Goal: Navigation & Orientation: Find specific page/section

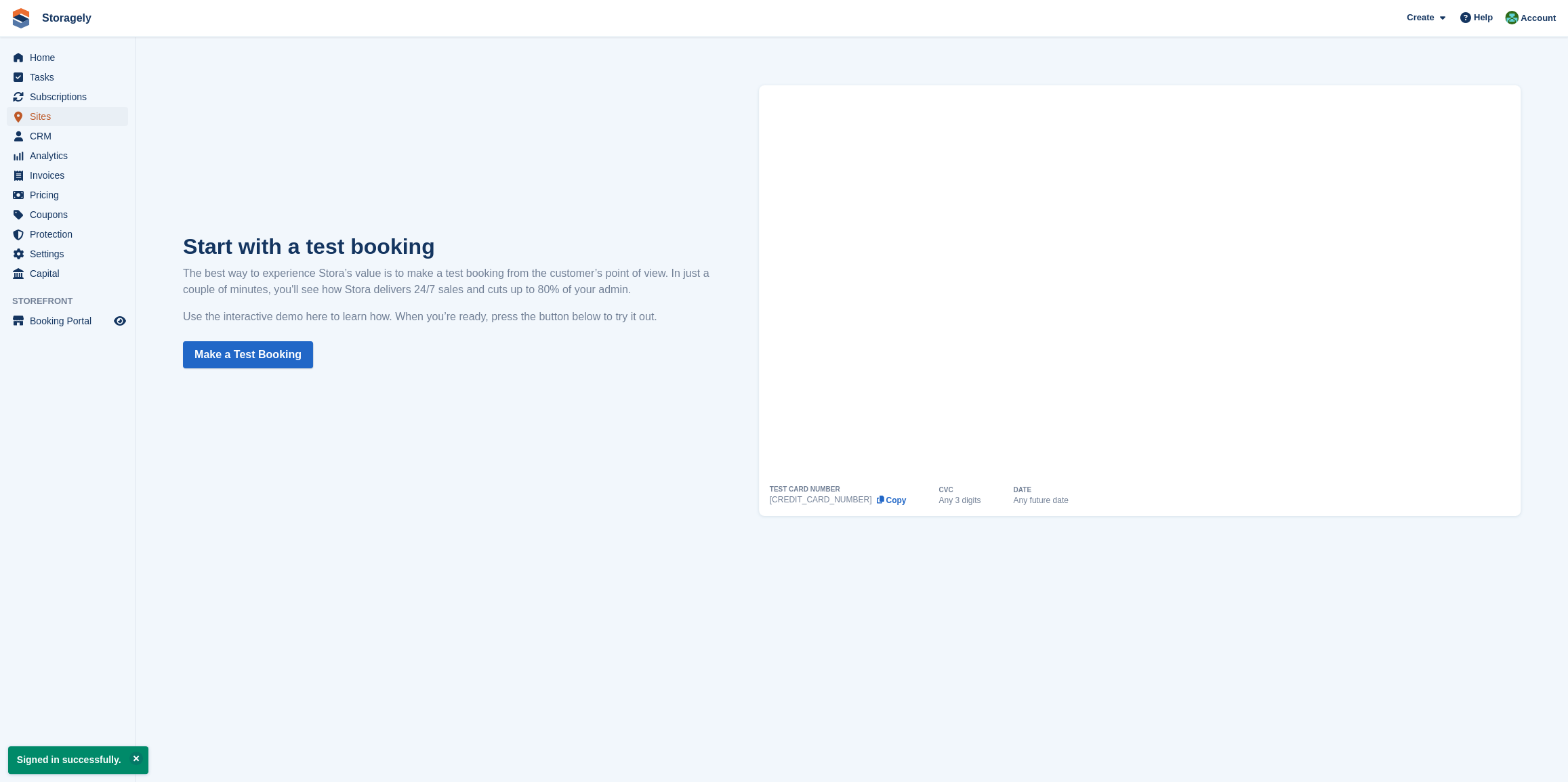
click at [34, 109] on span "Sites" at bounding box center [71, 116] width 81 height 19
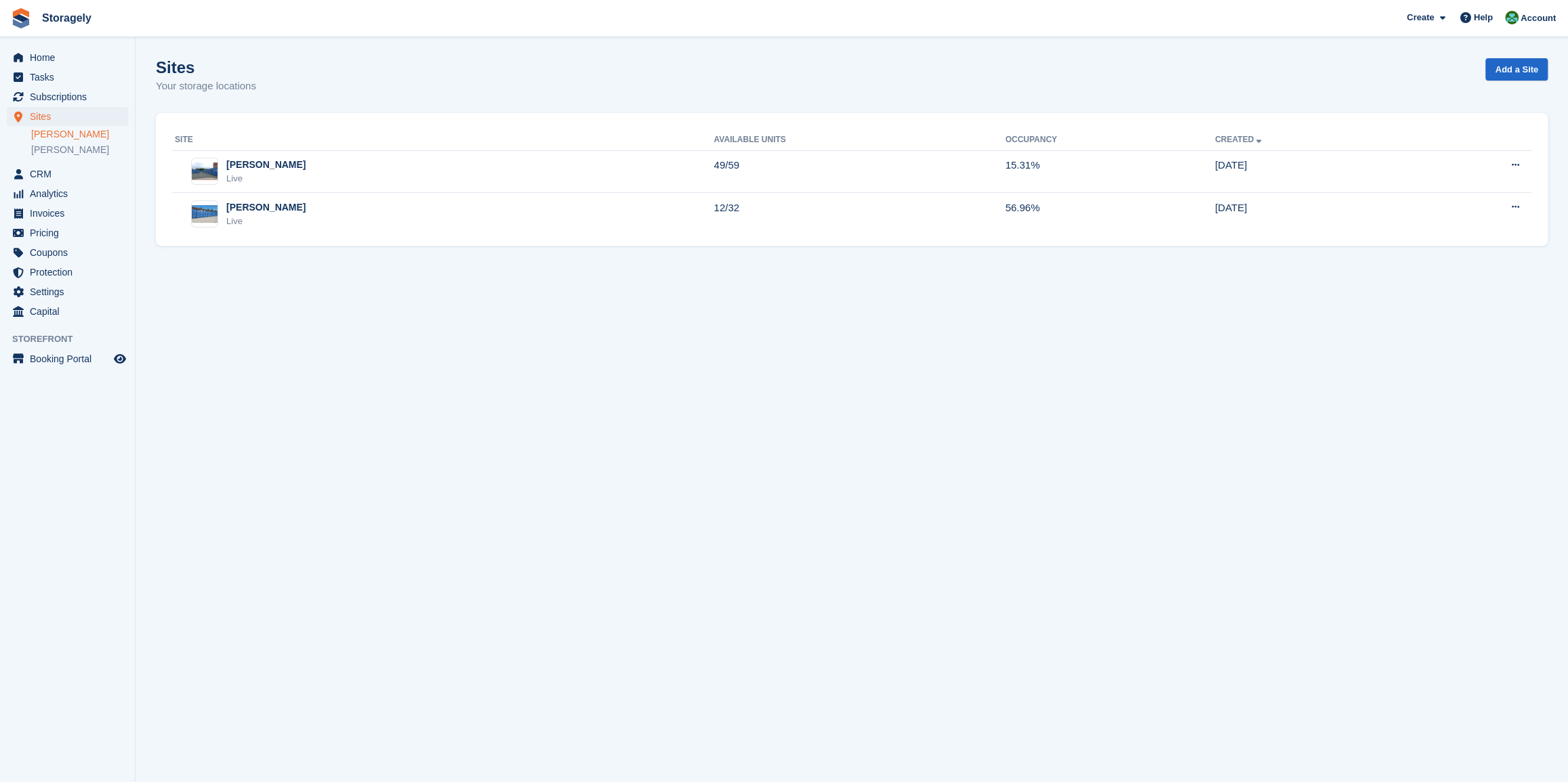
click at [46, 134] on link "[PERSON_NAME]" at bounding box center [79, 134] width 97 height 13
